Goal: Task Accomplishment & Management: Use online tool/utility

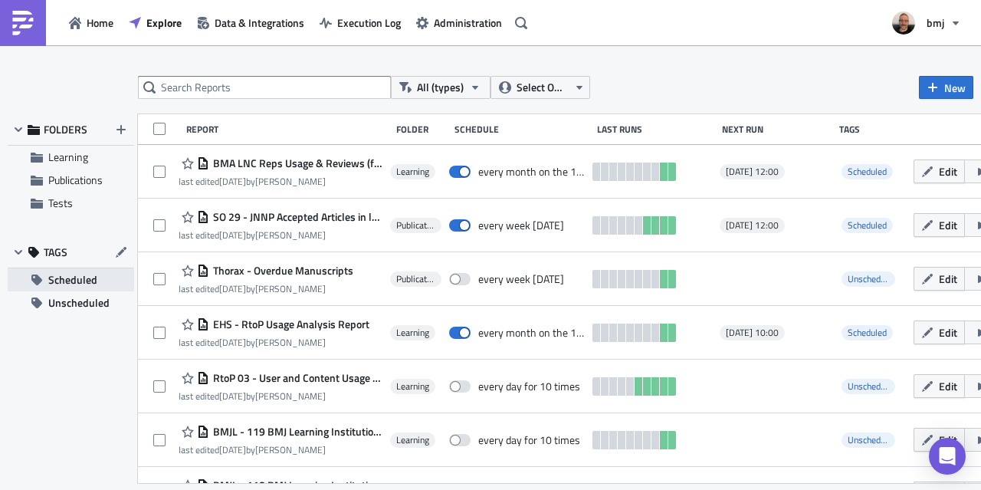
click at [71, 277] on span "Scheduled" at bounding box center [72, 279] width 49 height 23
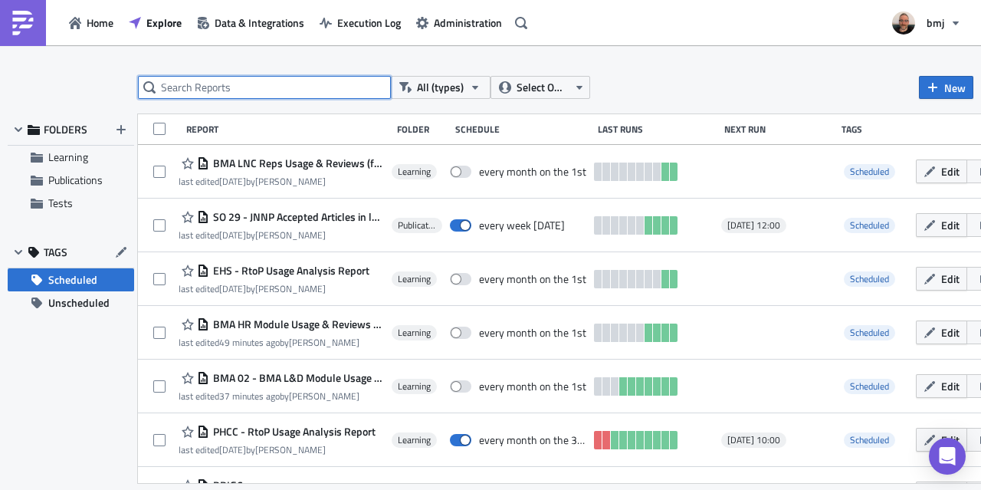
click at [317, 87] on input "text" at bounding box center [264, 87] width 253 height 23
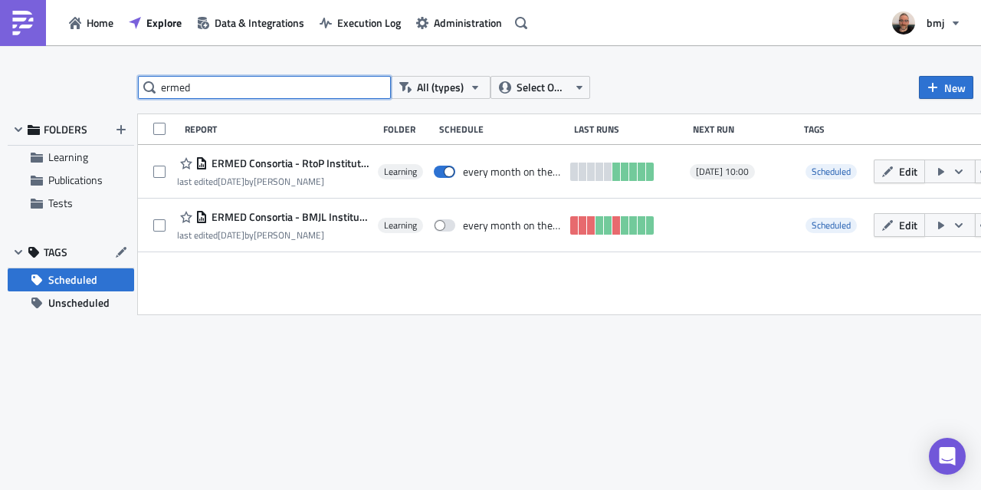
type input "ermed"
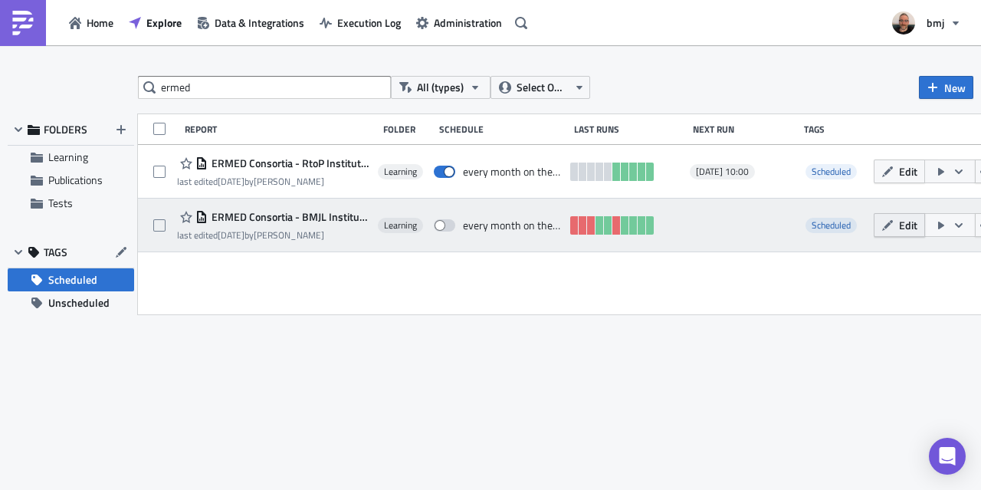
click at [917, 225] on span "Edit" at bounding box center [908, 225] width 18 height 16
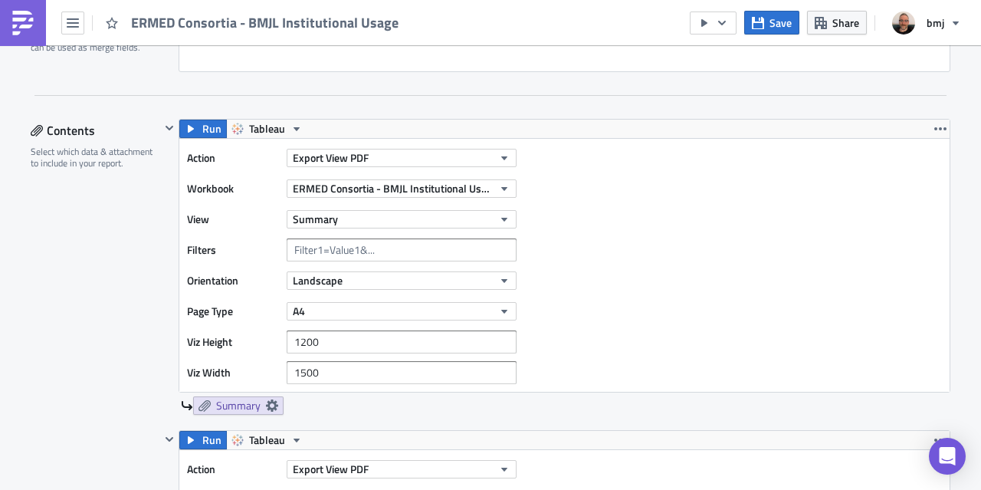
scroll to position [422, 0]
click at [763, 23] on icon "button" at bounding box center [758, 23] width 12 height 12
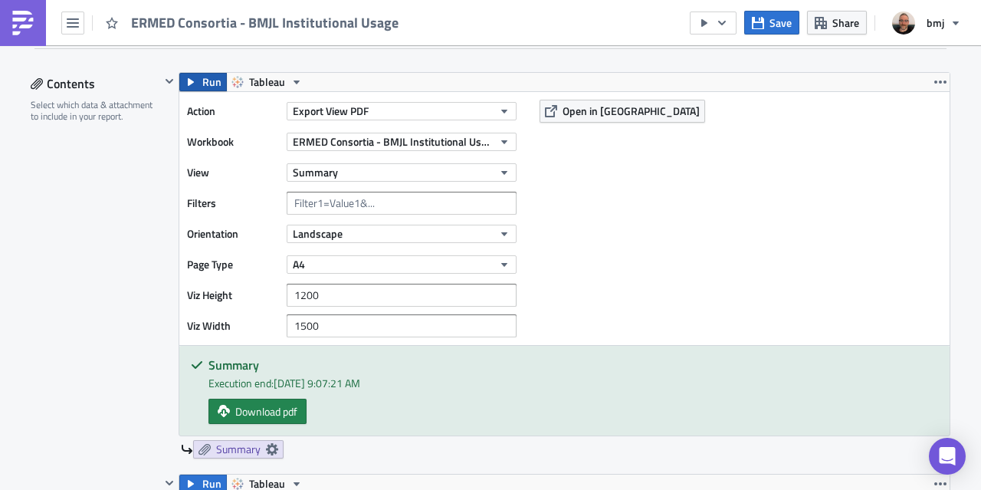
scroll to position [470, 0]
click at [608, 111] on span "Open in [GEOGRAPHIC_DATA]" at bounding box center [631, 111] width 137 height 16
click at [454, 140] on span "ERMED Consortia - BMJL Institutional Usage" at bounding box center [393, 141] width 200 height 16
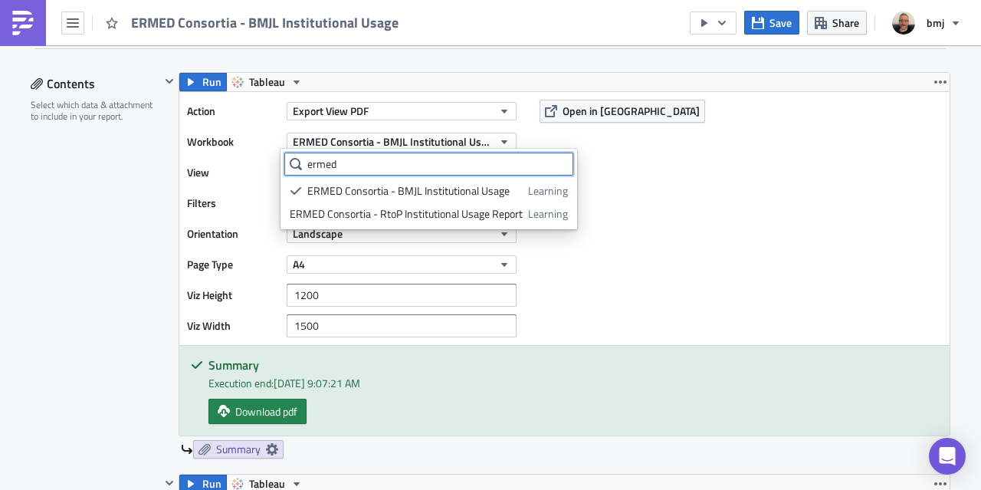
type input "ermed"
click at [659, 181] on div "Action Export View PDF Workbook ERMED Consortia - BMJL Institutional Usage View…" at bounding box center [564, 218] width 770 height 253
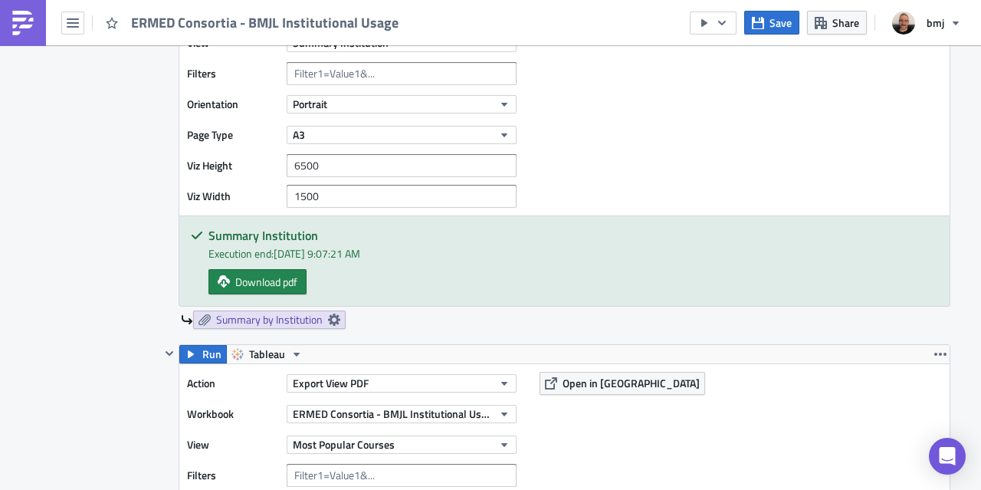
scroll to position [710, 0]
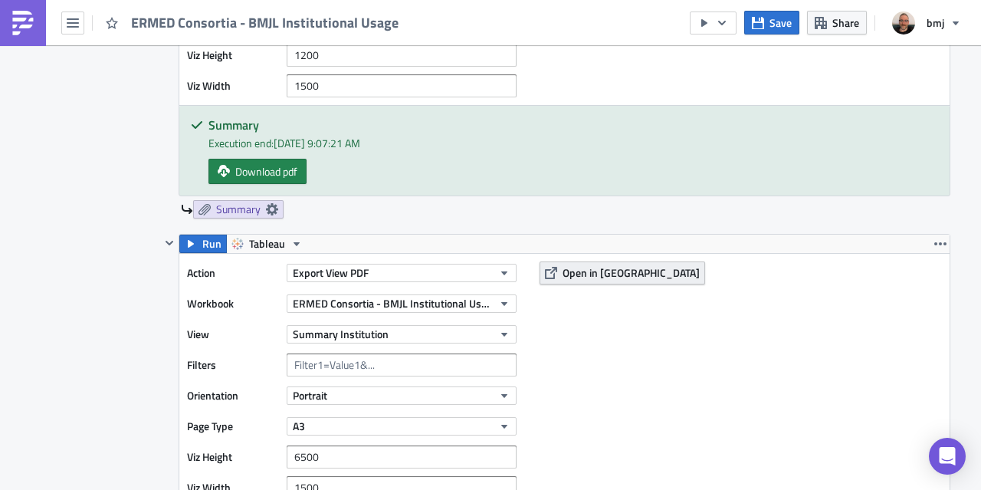
click at [564, 274] on span "Open in [GEOGRAPHIC_DATA]" at bounding box center [631, 272] width 137 height 16
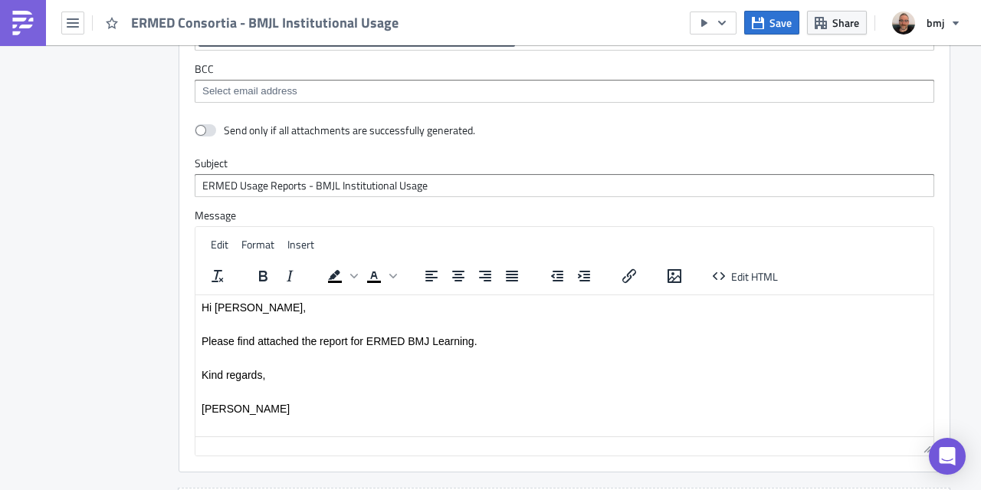
scroll to position [3673, 0]
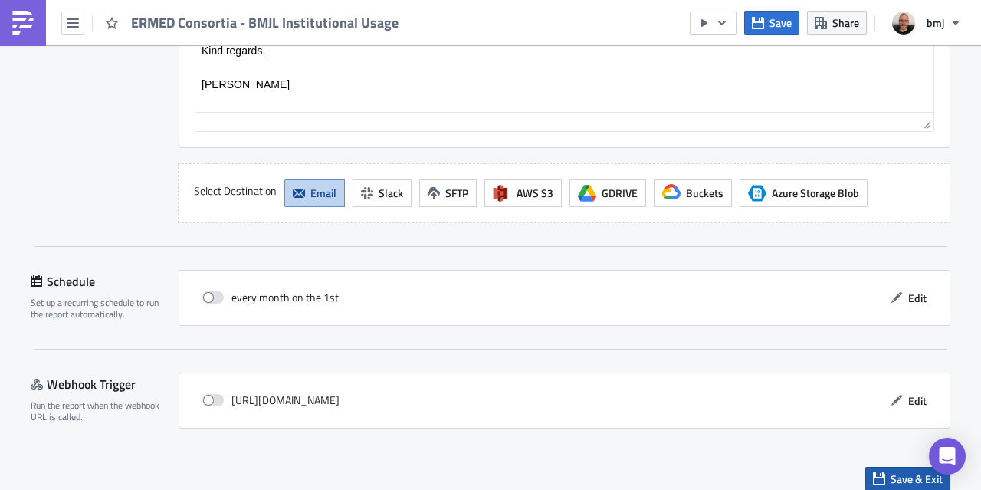
click at [878, 477] on button "Save & Exit" at bounding box center [907, 479] width 85 height 24
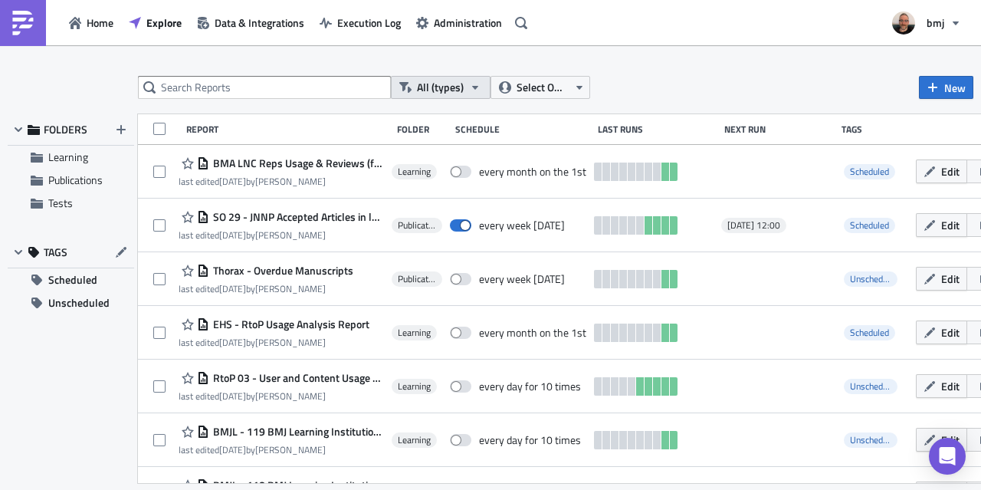
click at [480, 82] on button "All (types)" at bounding box center [441, 87] width 100 height 23
click at [545, 83] on span "Select Owner" at bounding box center [542, 87] width 51 height 17
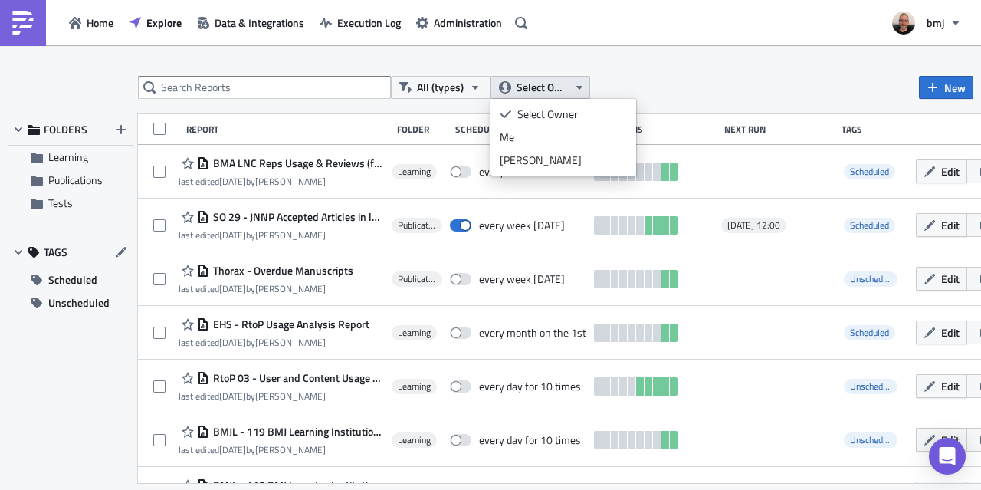
click at [545, 83] on span "Select Owner" at bounding box center [542, 87] width 51 height 17
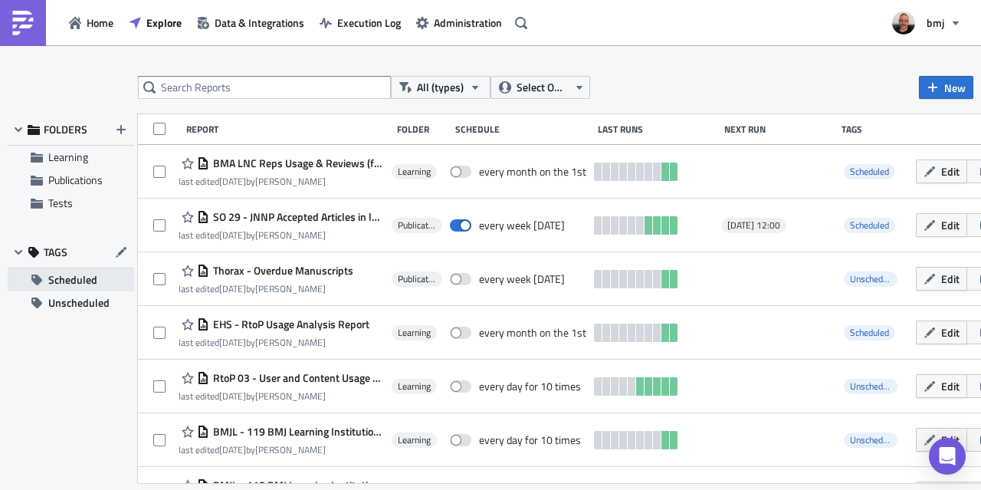
click at [76, 277] on span "Scheduled" at bounding box center [72, 279] width 49 height 23
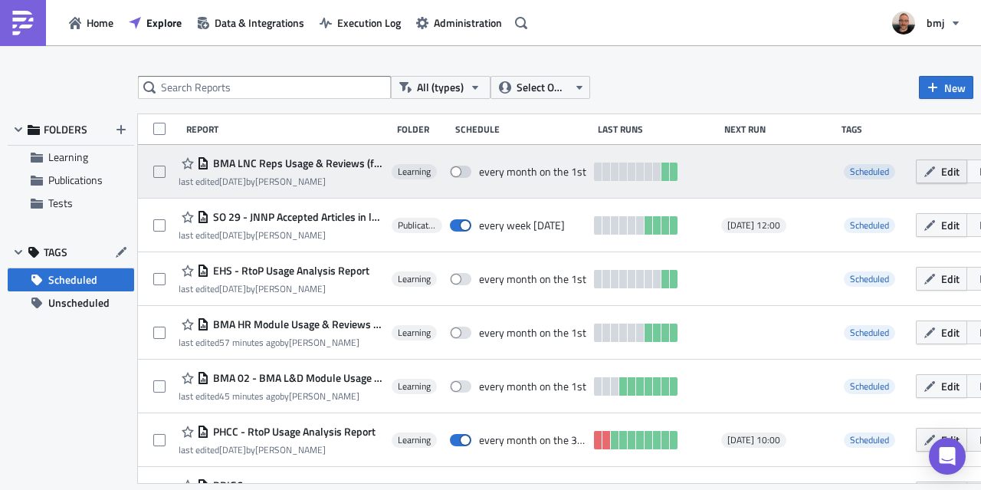
click at [935, 168] on icon "button" at bounding box center [929, 171] width 11 height 11
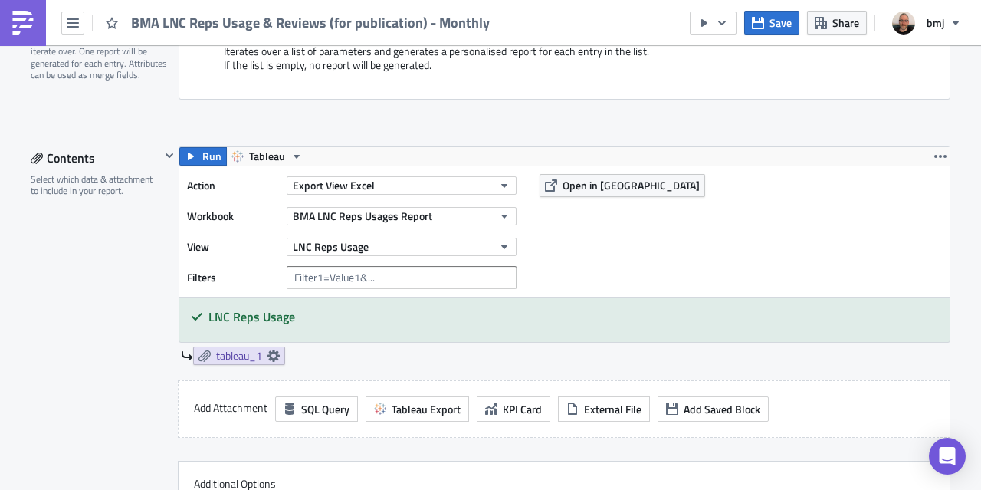
scroll to position [396, 0]
click at [764, 25] on icon "button" at bounding box center [758, 22] width 12 height 12
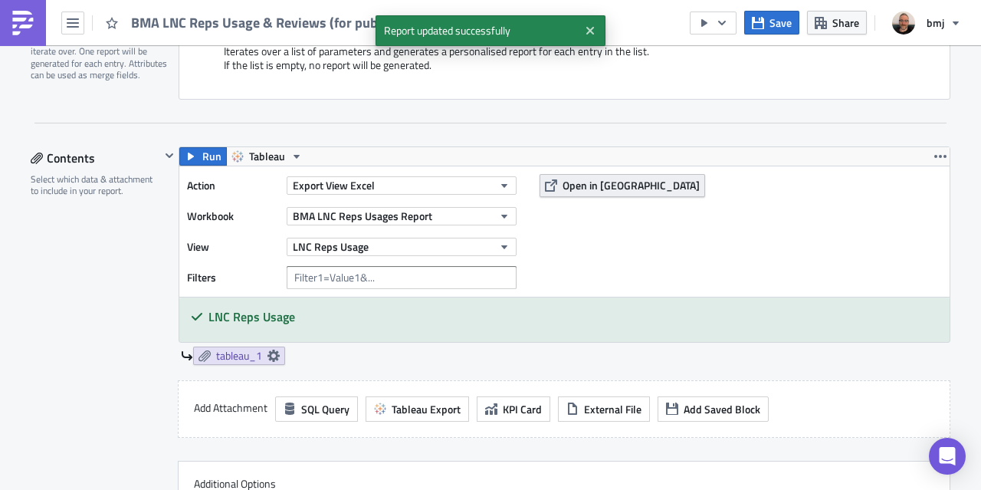
click at [563, 179] on span "Open in [GEOGRAPHIC_DATA]" at bounding box center [631, 185] width 137 height 16
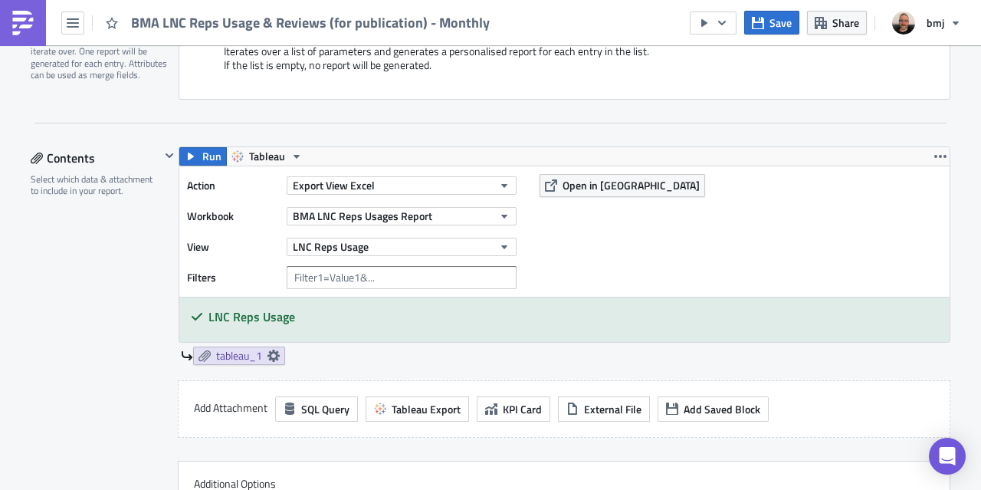
scroll to position [959, 0]
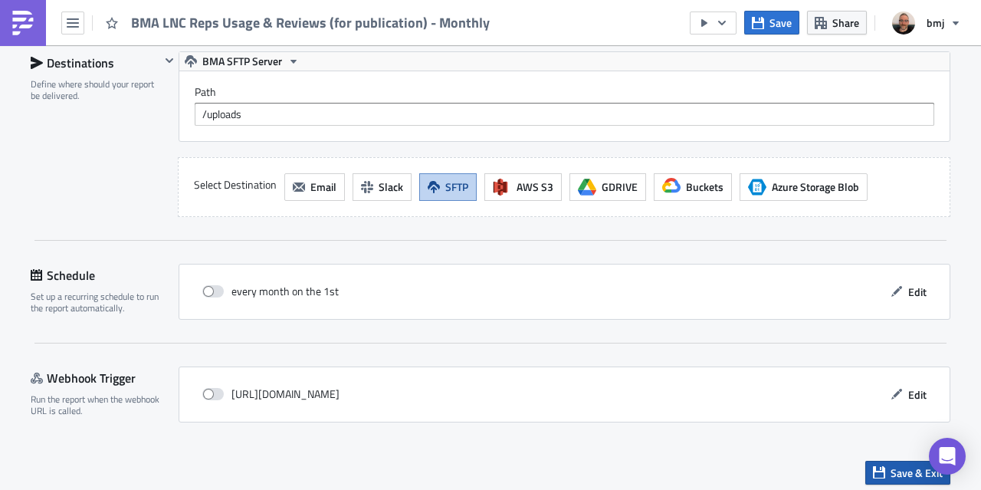
click at [881, 464] on button "Save & Exit" at bounding box center [907, 473] width 85 height 24
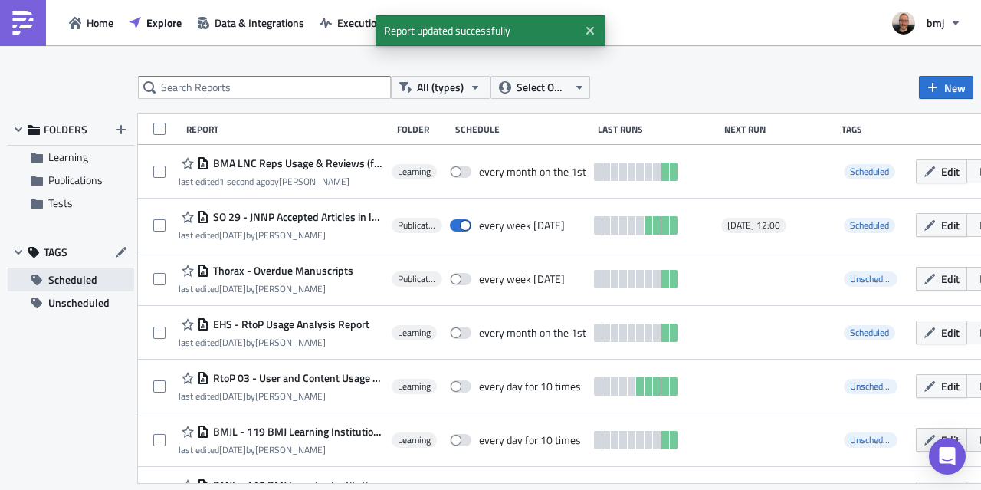
click at [57, 278] on span "Scheduled" at bounding box center [72, 279] width 49 height 23
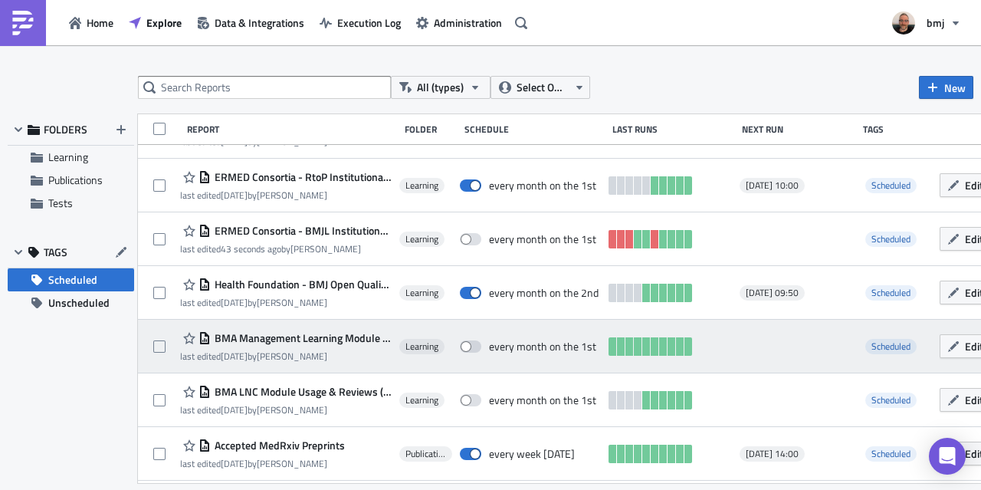
scroll to position [422, 0]
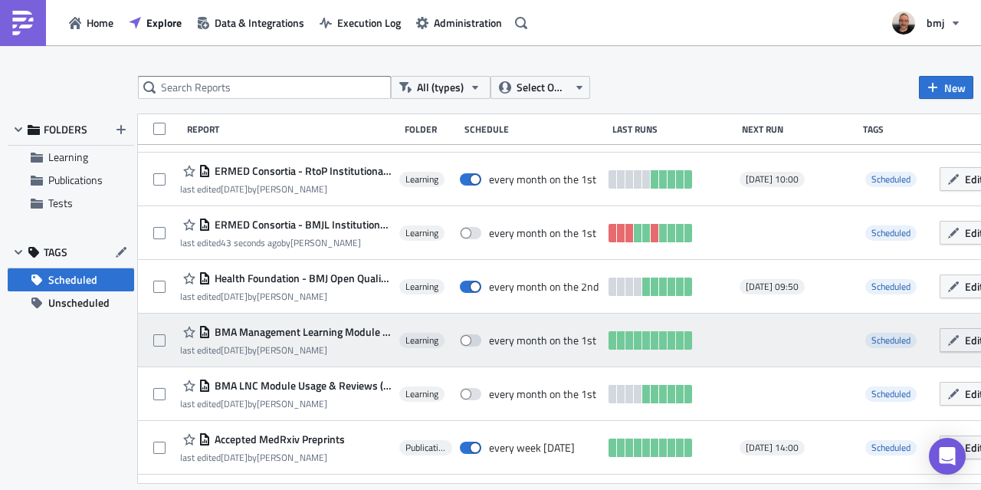
click at [953, 333] on button "Edit" at bounding box center [965, 340] width 51 height 24
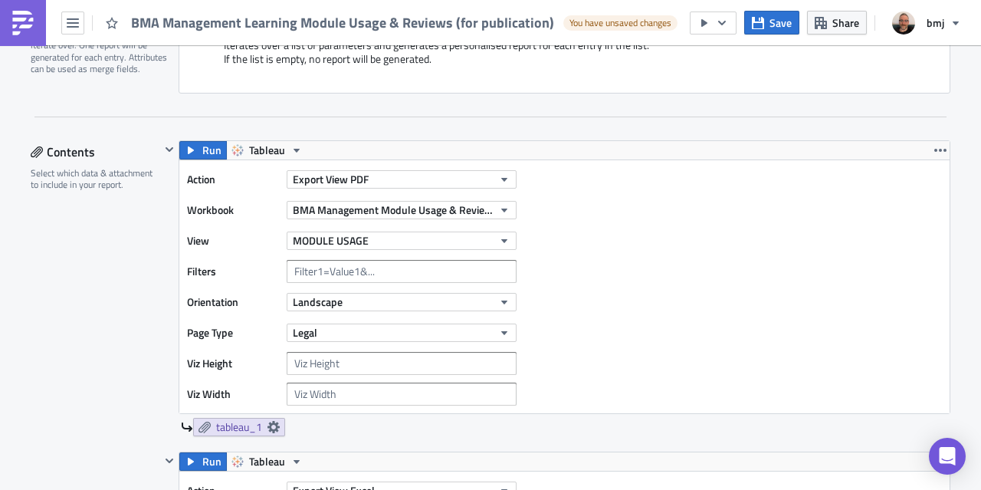
scroll to position [457, 0]
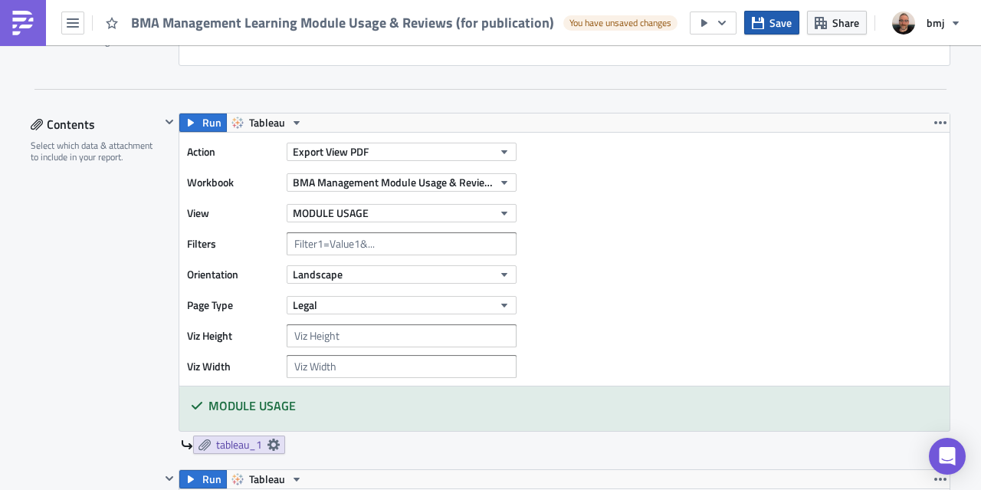
click at [767, 27] on button "Save" at bounding box center [771, 23] width 55 height 24
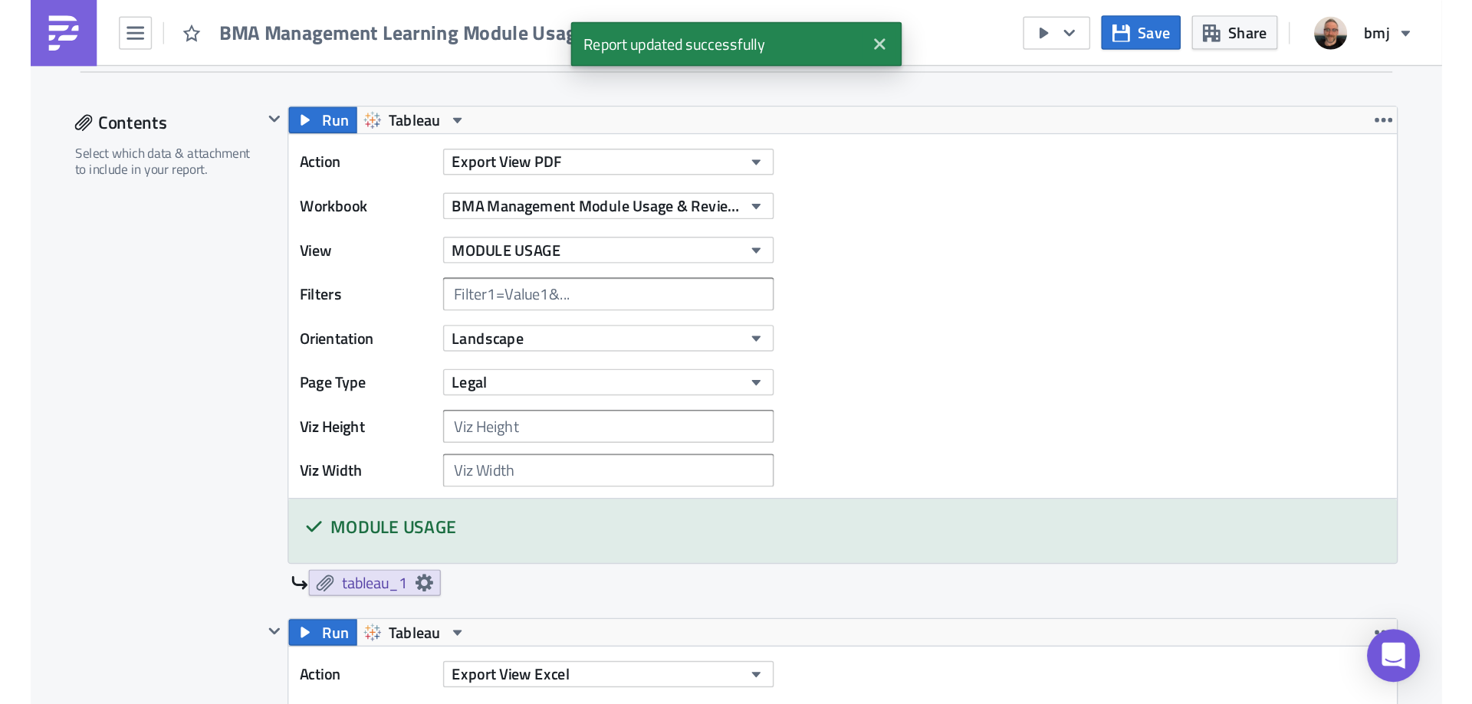
scroll to position [429, 0]
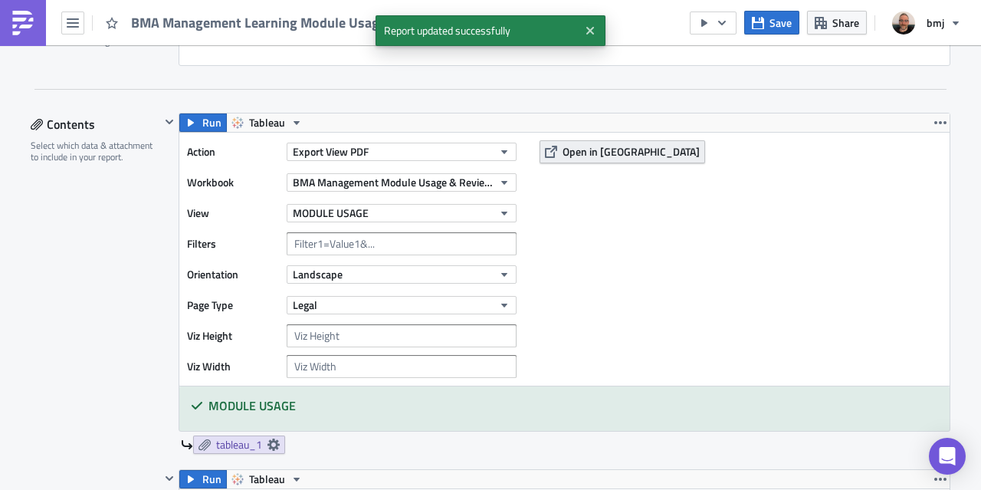
click at [578, 140] on button "Open in [GEOGRAPHIC_DATA]" at bounding box center [623, 151] width 166 height 23
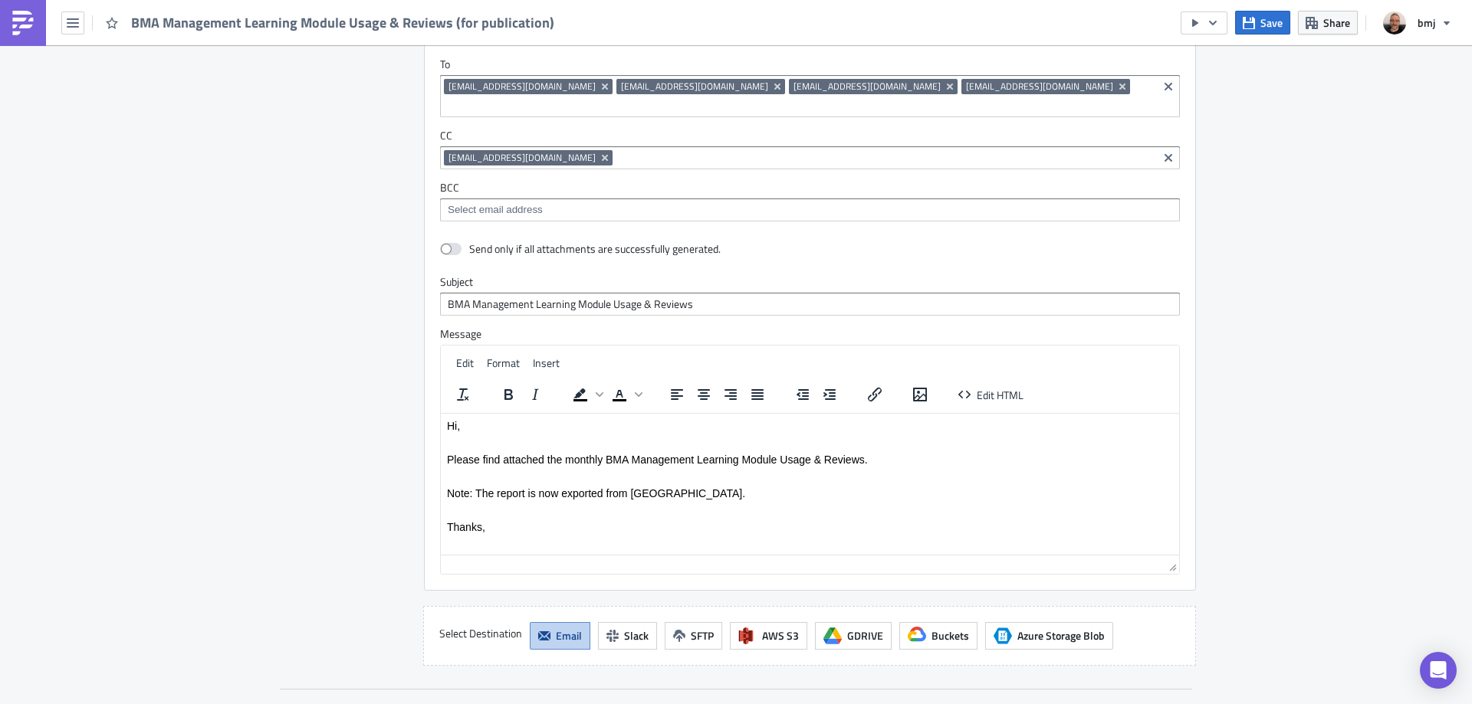
scroll to position [2320, 0]
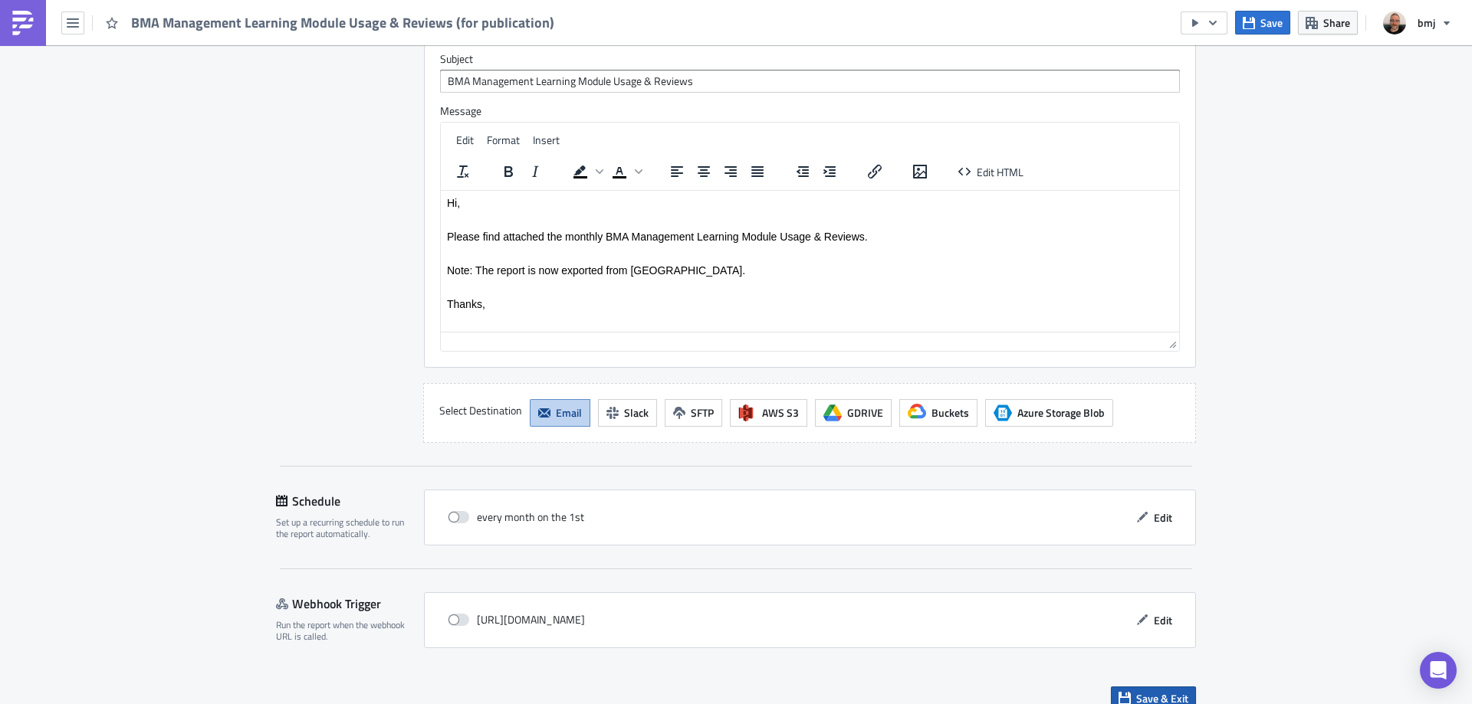
click at [980, 489] on span "Save & Exit" at bounding box center [1162, 699] width 52 height 16
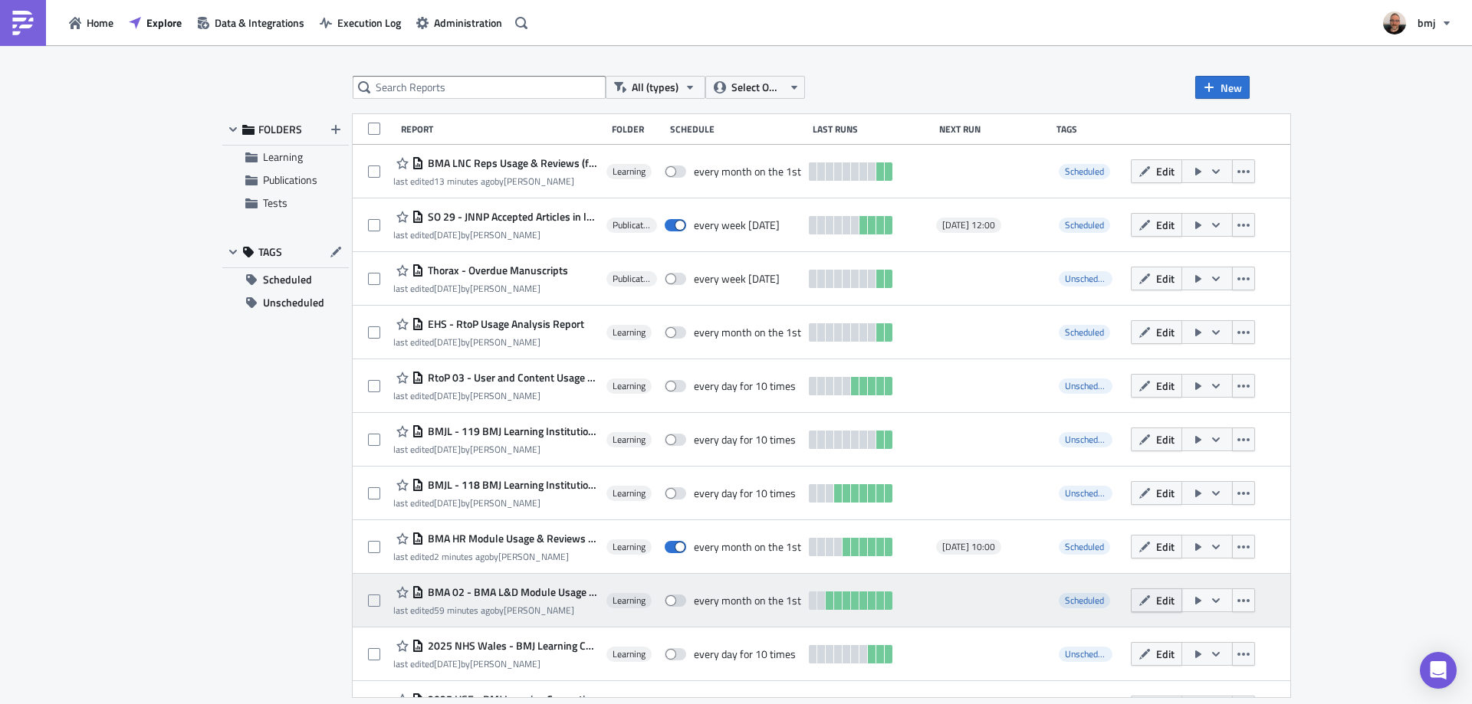
click at [980, 489] on span "Edit" at bounding box center [1165, 600] width 18 height 16
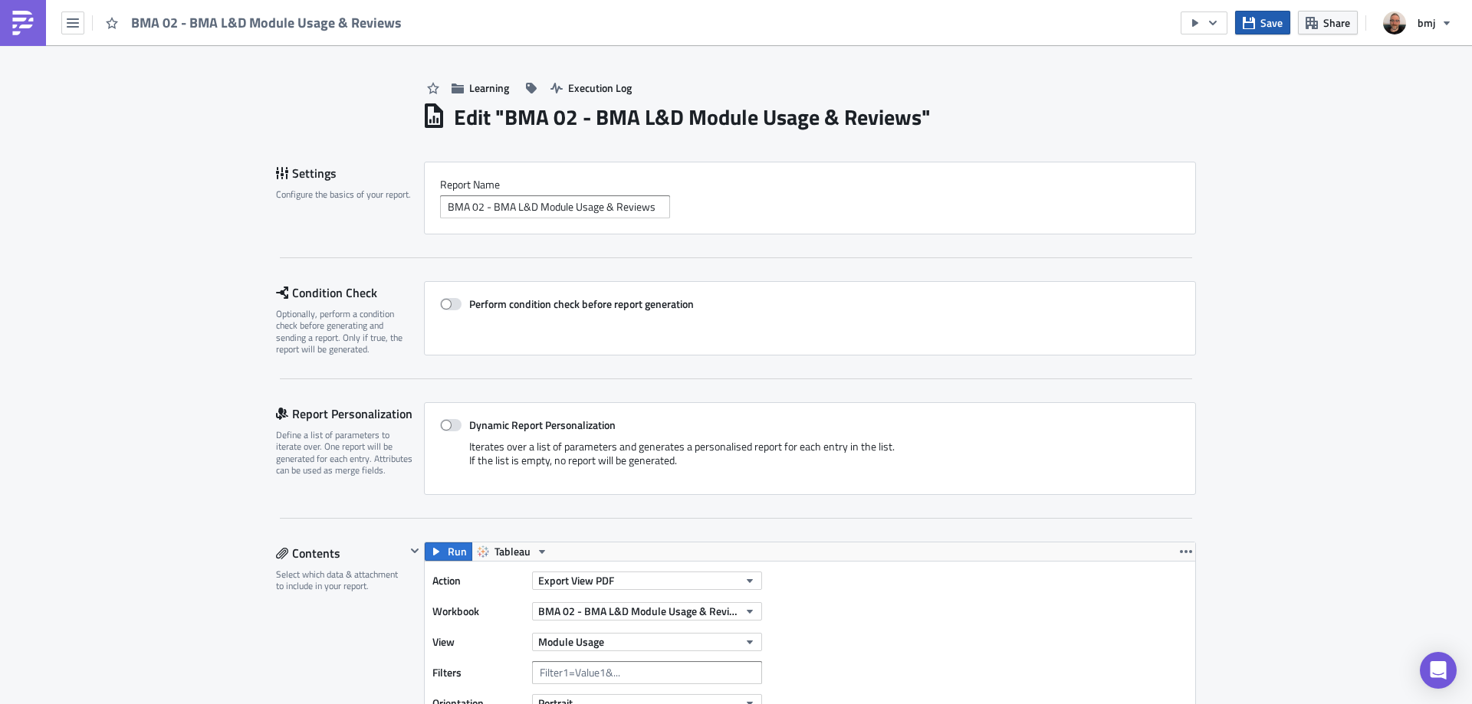
click at [980, 25] on span "Save" at bounding box center [1271, 23] width 22 height 16
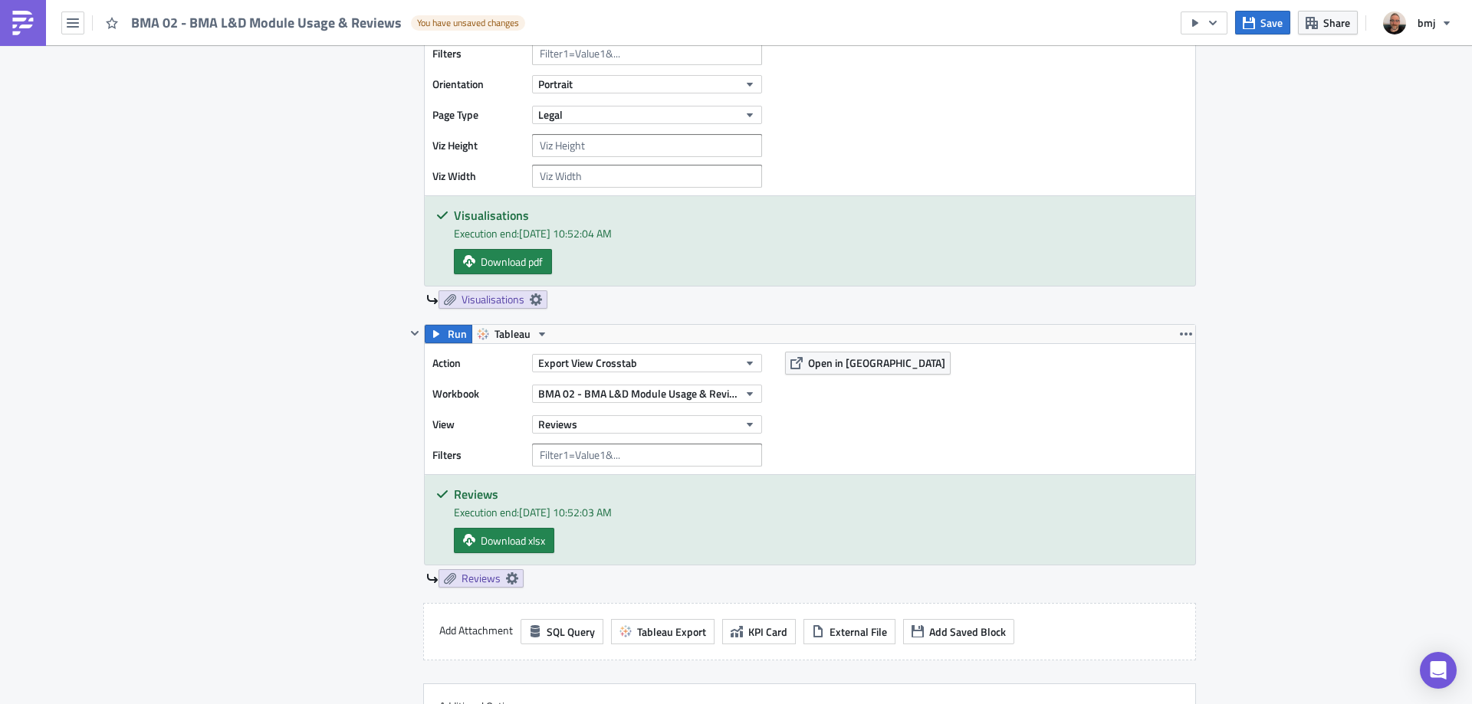
scroll to position [1150, 0]
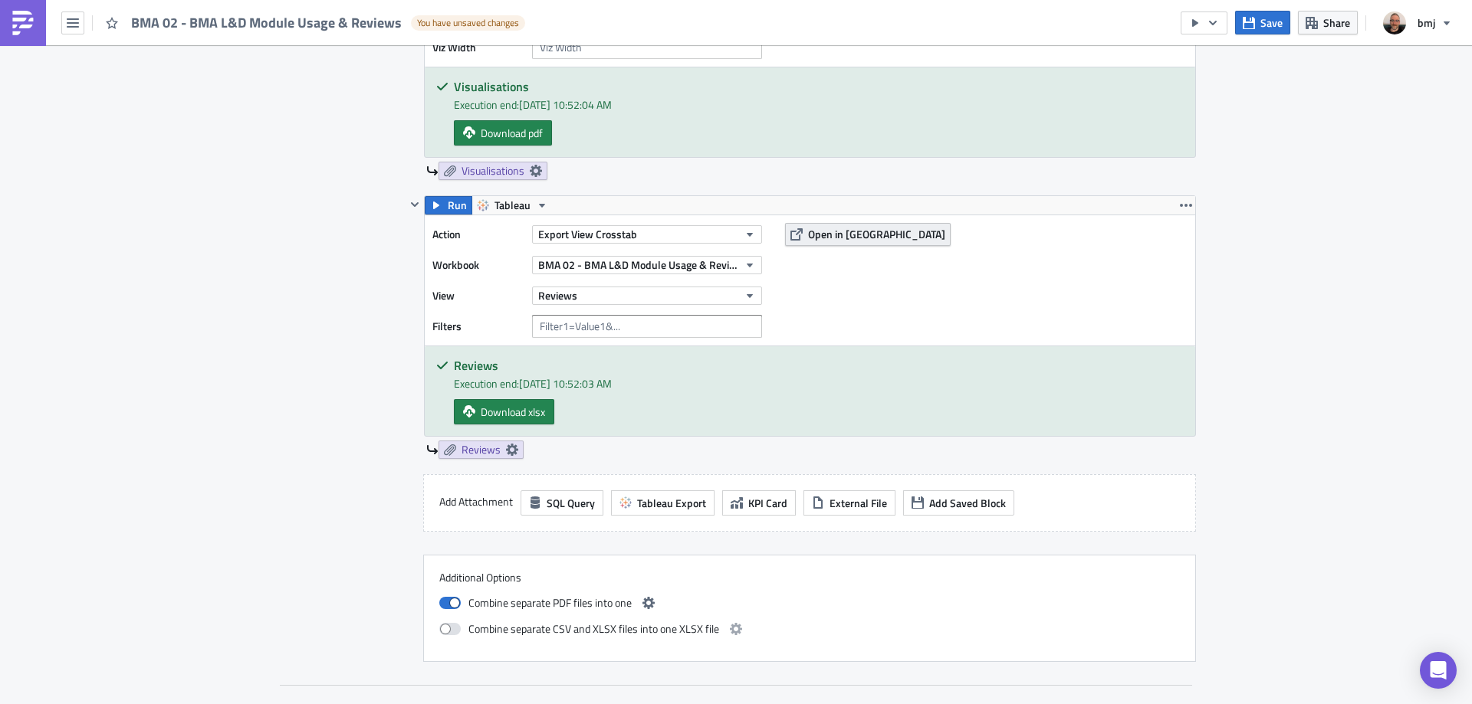
click at [842, 232] on span "Open in [GEOGRAPHIC_DATA]" at bounding box center [876, 234] width 137 height 16
click at [980, 30] on button "Save" at bounding box center [1262, 23] width 55 height 24
click at [980, 21] on icon "button" at bounding box center [1212, 23] width 12 height 12
click at [980, 62] on div "Send Just to Me" at bounding box center [1250, 61] width 120 height 15
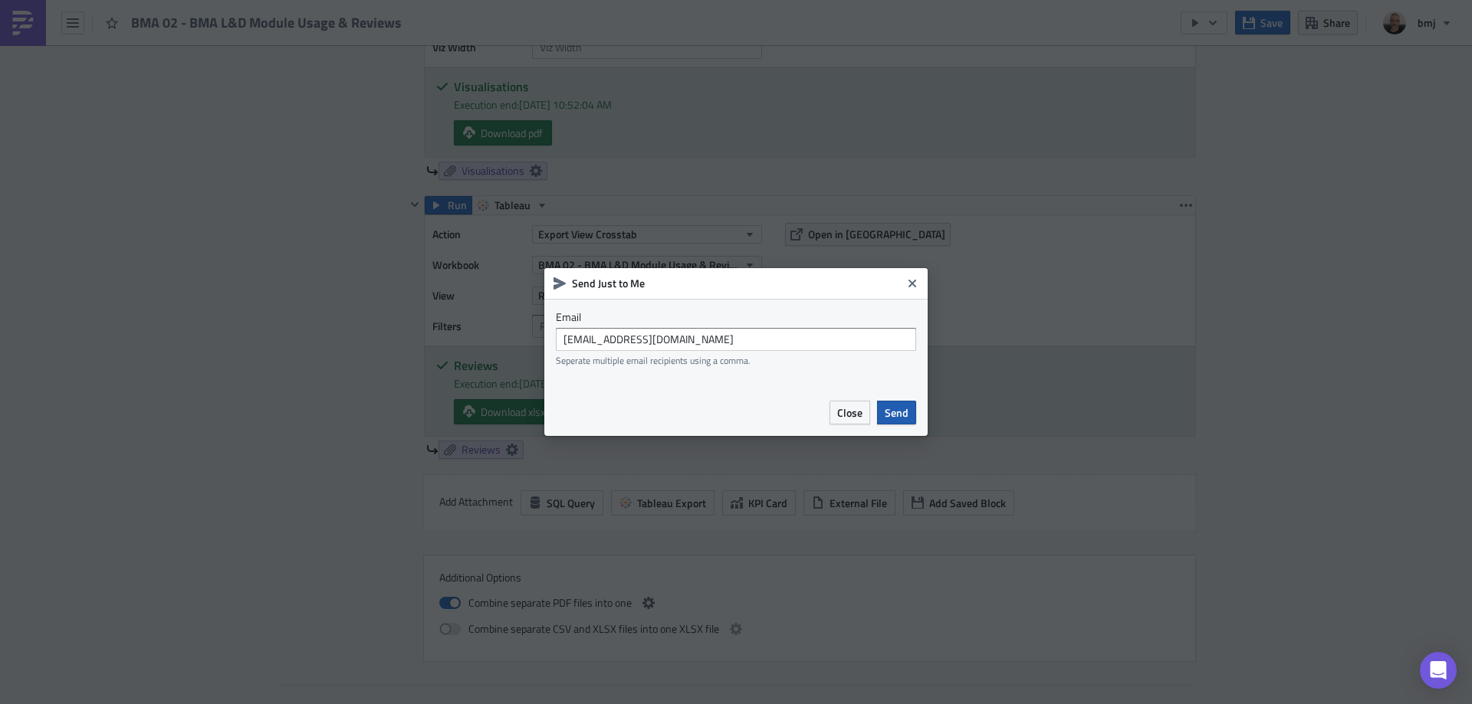
click at [906, 415] on span "Send" at bounding box center [897, 413] width 24 height 16
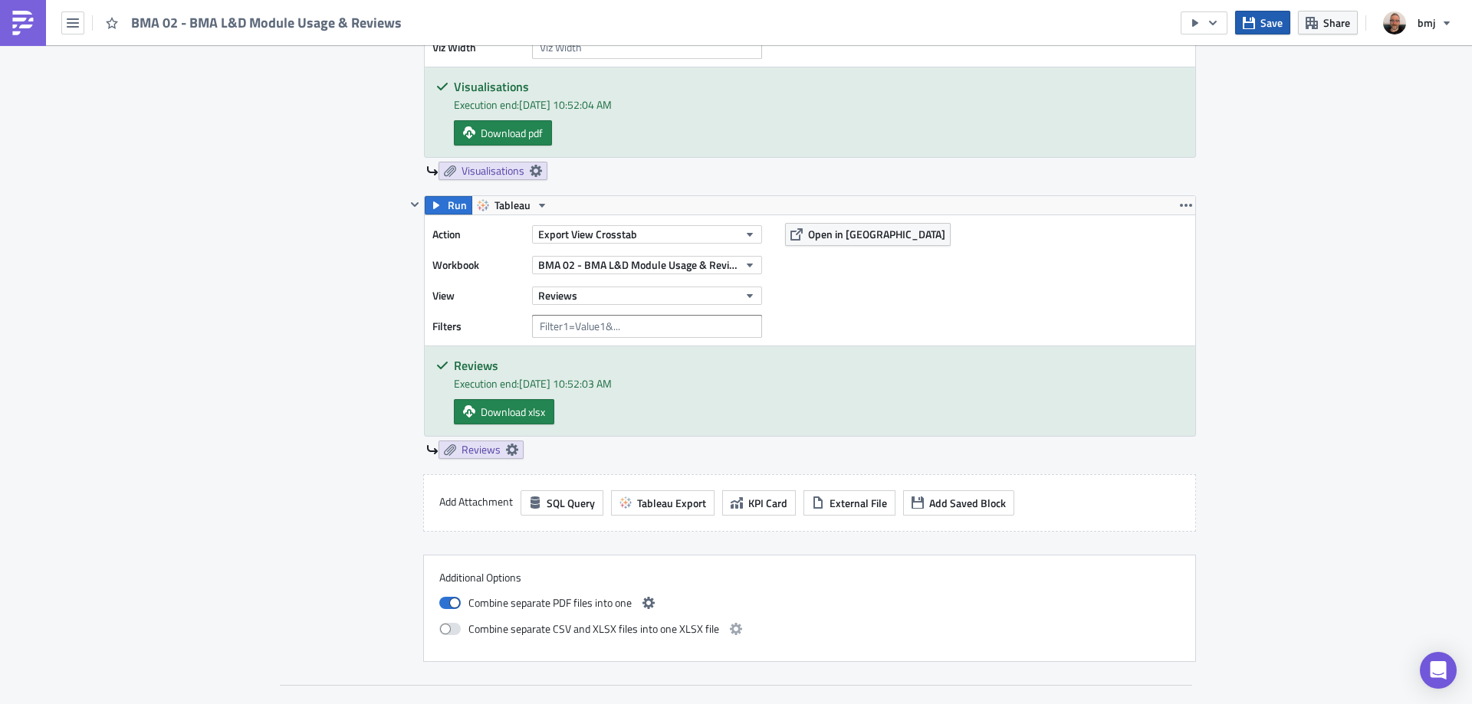
click at [980, 25] on span "Save" at bounding box center [1271, 23] width 22 height 16
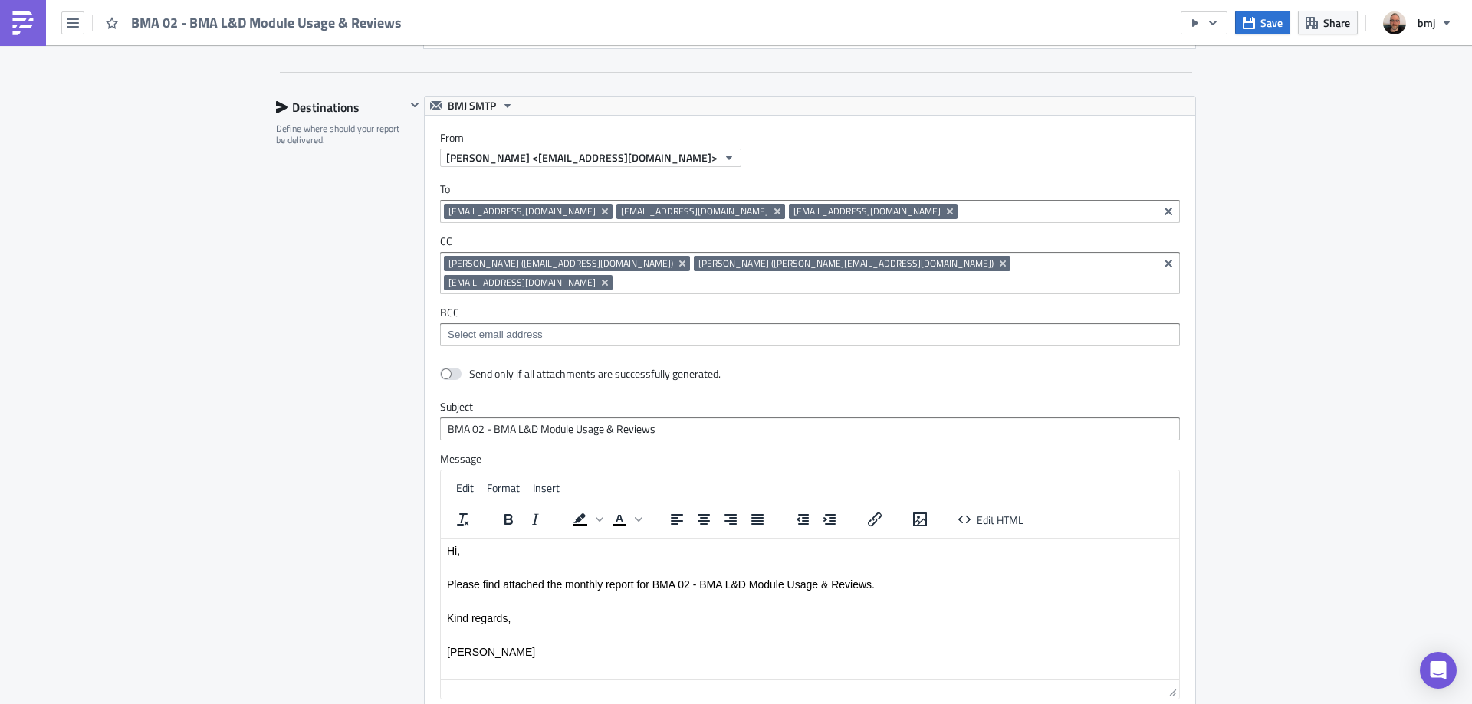
scroll to position [2111, 0]
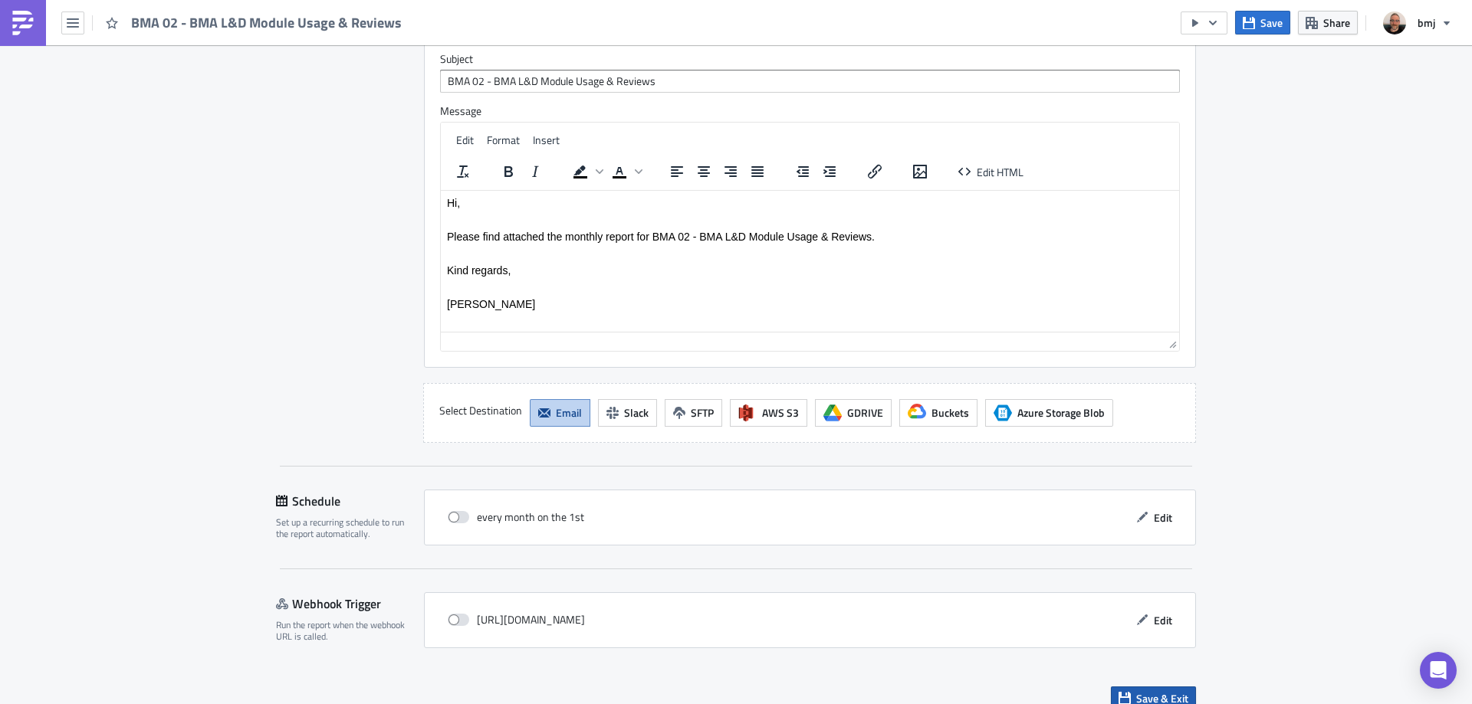
click at [980, 489] on span "Save & Exit" at bounding box center [1162, 699] width 52 height 16
